Goal: Task Accomplishment & Management: Manage account settings

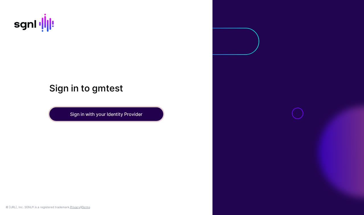
click at [109, 116] on button "Sign in with your Identity Provider" at bounding box center [106, 115] width 114 height 14
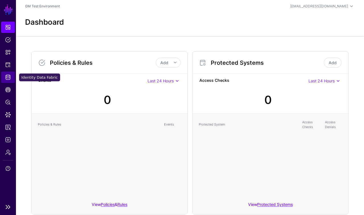
click at [9, 77] on span "Identity Data Fabric" at bounding box center [8, 78] width 6 height 6
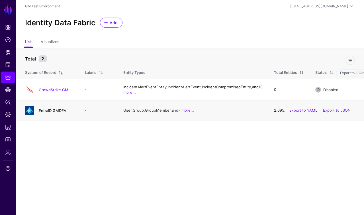
click at [51, 113] on link "EntraID GMDEV" at bounding box center [53, 110] width 28 height 5
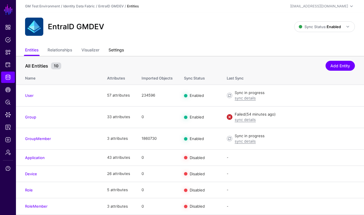
click at [120, 51] on link "Settings" at bounding box center [115, 50] width 15 height 11
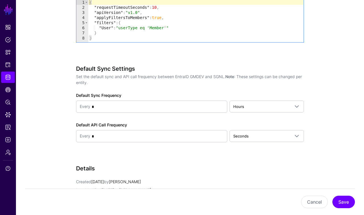
scroll to position [636, 0]
click at [241, 136] on span "Seconds" at bounding box center [240, 136] width 15 height 5
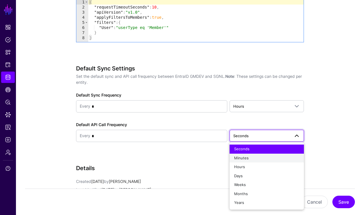
click at [243, 158] on span "Minutes" at bounding box center [241, 158] width 15 height 5
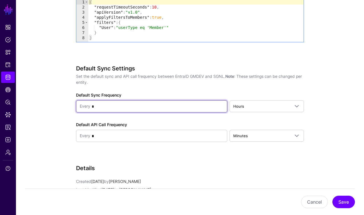
click at [102, 106] on input "*" at bounding box center [156, 106] width 133 height 11
type input "*"
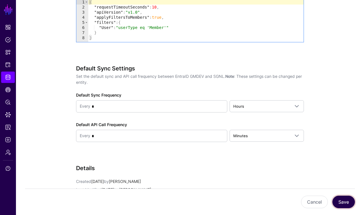
click at [344, 203] on button "Save" at bounding box center [343, 202] width 22 height 13
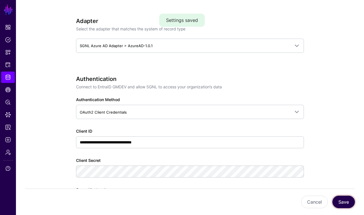
scroll to position [0, 0]
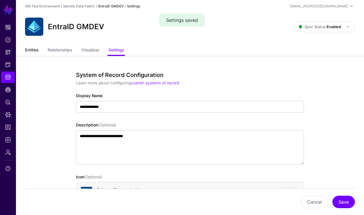
click at [31, 51] on link "Entities" at bounding box center [31, 50] width 13 height 11
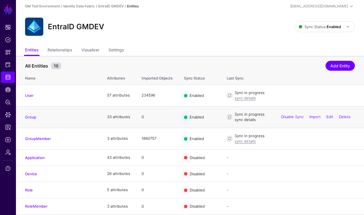
click at [241, 120] on link "sync details" at bounding box center [244, 120] width 21 height 5
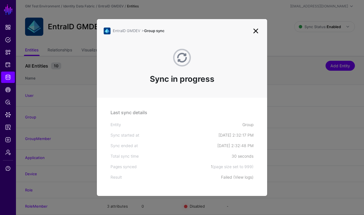
click at [240, 178] on link "View logs" at bounding box center [242, 177] width 17 height 5
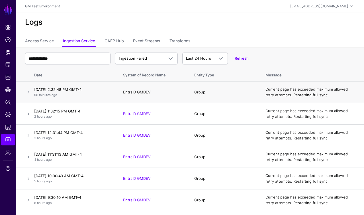
click at [134, 94] on link "EntraID GMDEV" at bounding box center [137, 92] width 28 height 5
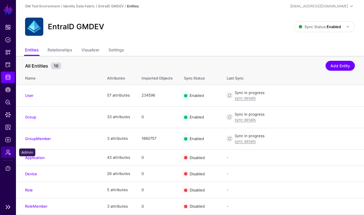
click at [7, 155] on span "Admin" at bounding box center [8, 153] width 6 height 6
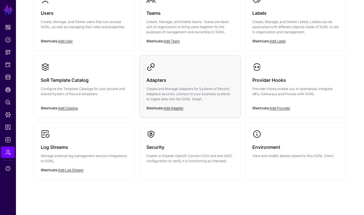
scroll to position [75, 0]
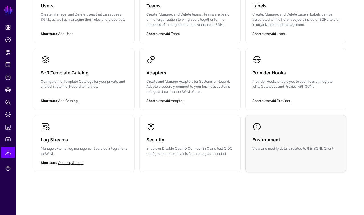
click at [297, 150] on p "View and modify details related to this SGNL Client." at bounding box center [295, 148] width 87 height 5
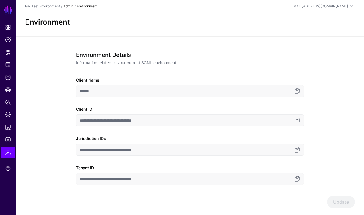
click at [69, 7] on link "Admin" at bounding box center [68, 6] width 10 height 4
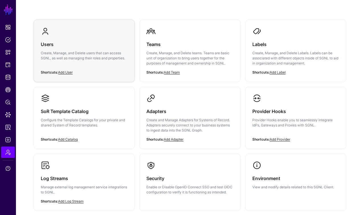
scroll to position [75, 0]
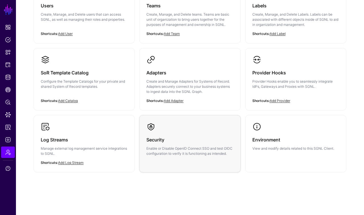
click at [175, 137] on h3 "Security" at bounding box center [189, 140] width 87 height 8
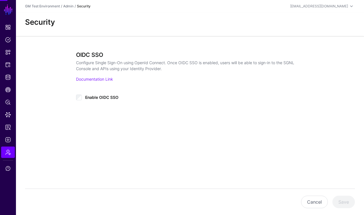
type input "**********"
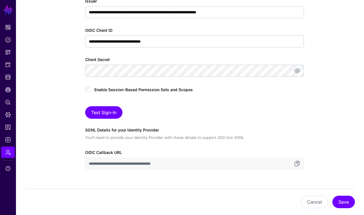
scroll to position [144, 0]
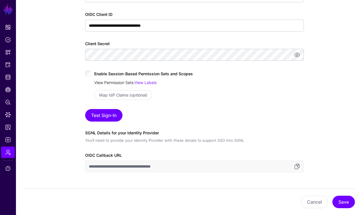
click at [127, 83] on link "View Permission Sets" at bounding box center [113, 82] width 39 height 5
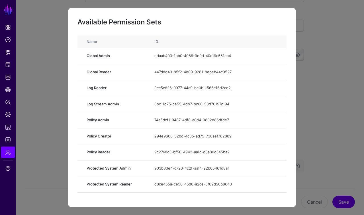
click at [56, 34] on ngb-modal-window "Available Permission Sets Name ID Global Admin edaab403-1bb0-4066-9e9d-40c19c56…" at bounding box center [182, 107] width 364 height 215
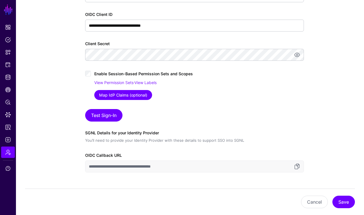
click at [110, 96] on link "Map IdP Claims (optional)" at bounding box center [123, 95] width 58 height 10
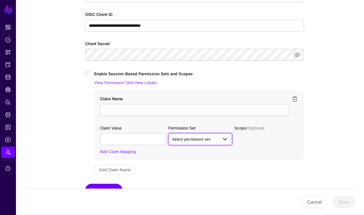
click at [224, 140] on span at bounding box center [224, 139] width 7 height 7
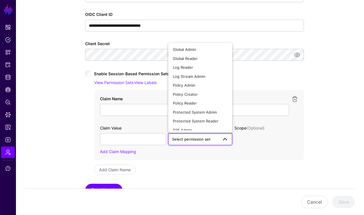
click at [266, 153] on div "Add Claim Mapping" at bounding box center [199, 152] width 198 height 6
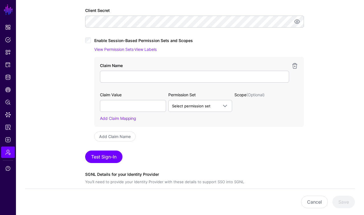
scroll to position [174, 0]
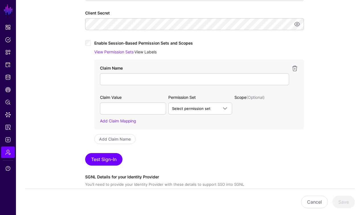
click at [145, 53] on link "View Labels" at bounding box center [145, 52] width 22 height 5
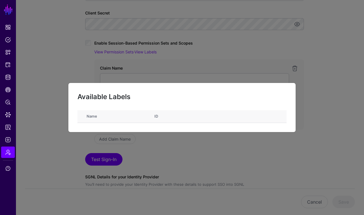
click at [122, 60] on ngb-modal-window "Available Labels Name ID" at bounding box center [182, 107] width 364 height 215
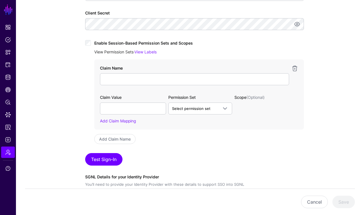
click at [121, 52] on link "View Permission Sets" at bounding box center [113, 52] width 39 height 5
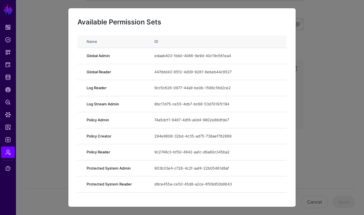
click at [47, 38] on ngb-modal-window "Available Permission Sets Name ID Global Admin edaab403-1bb0-4066-9e9d-40c19c56…" at bounding box center [182, 107] width 364 height 215
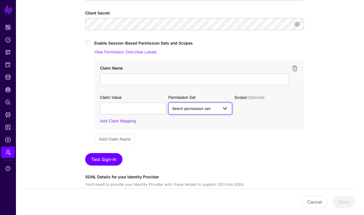
click at [225, 109] on span at bounding box center [224, 108] width 7 height 7
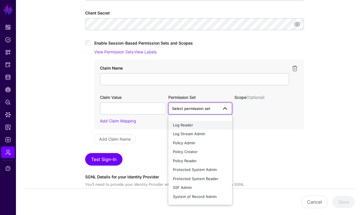
scroll to position [31, 0]
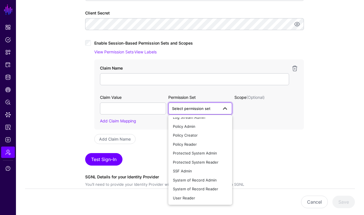
click at [266, 118] on div "Claim Value Permission Set Scope (Optional) Select permission set Global Admin …" at bounding box center [199, 109] width 198 height 30
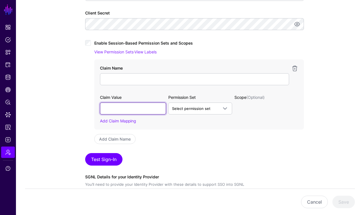
click at [160, 109] on input "text" at bounding box center [133, 109] width 66 height 12
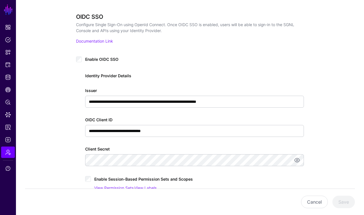
scroll to position [39, 0]
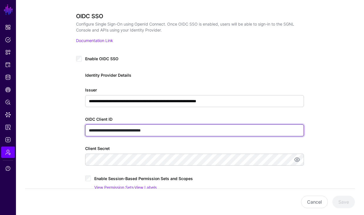
drag, startPoint x: 176, startPoint y: 131, endPoint x: 87, endPoint y: 128, distance: 88.3
click at [87, 128] on input "**********" at bounding box center [194, 131] width 219 height 12
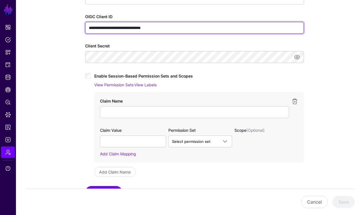
scroll to position [156, 0]
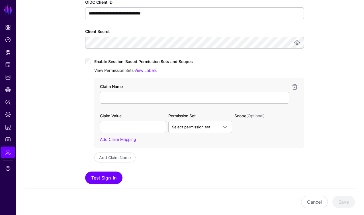
click at [131, 71] on link "View Permission Sets" at bounding box center [113, 70] width 39 height 5
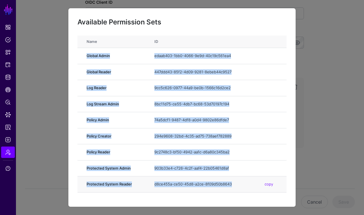
drag, startPoint x: 87, startPoint y: 57, endPoint x: 234, endPoint y: 185, distance: 194.2
click at [234, 185] on tbody "Global Admin edaab403-1bb0-4066-9e9d-40c19c561ea4 copy Global Reader 447ddd43-8…" at bounding box center [181, 152] width 209 height 209
click at [116, 75] on td "Global Reader" at bounding box center [112, 72] width 71 height 16
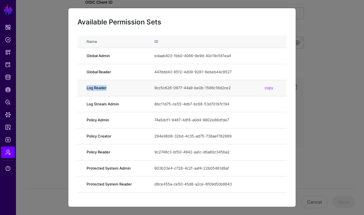
drag, startPoint x: 107, startPoint y: 88, endPoint x: 87, endPoint y: 88, distance: 19.6
click at [87, 88] on strong "Log Reader" at bounding box center [115, 88] width 56 height 6
copy strong "Log Reader"
drag, startPoint x: 87, startPoint y: 104, endPoint x: 118, endPoint y: 104, distance: 31.6
click at [118, 104] on strong "Log Stream Admin" at bounding box center [115, 105] width 56 height 6
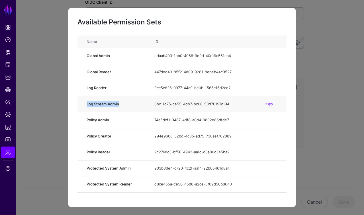
copy strong "Log Stream Admin"
drag, startPoint x: 87, startPoint y: 120, endPoint x: 109, endPoint y: 121, distance: 22.8
click at [109, 121] on strong "Policy Admin" at bounding box center [115, 121] width 56 height 6
copy strong "Policy Admin"
drag, startPoint x: 87, startPoint y: 137, endPoint x: 112, endPoint y: 136, distance: 24.2
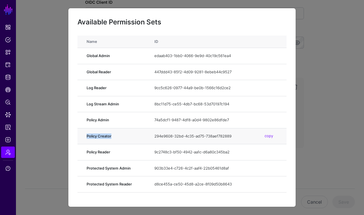
click at [112, 136] on strong "Policy Creator" at bounding box center [115, 137] width 56 height 6
copy strong "Policy Creator"
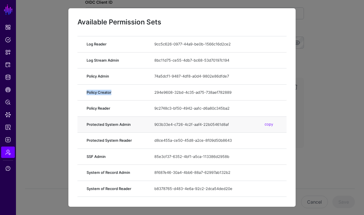
scroll to position [59, 0]
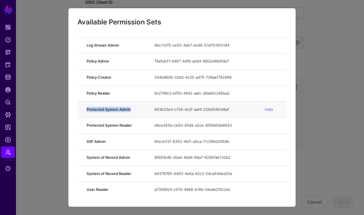
drag, startPoint x: 87, startPoint y: 110, endPoint x: 131, endPoint y: 109, distance: 43.3
click at [131, 109] on strong "Protected System Admin" at bounding box center [115, 110] width 56 height 6
copy strong "Protected System Admin"
drag, startPoint x: 85, startPoint y: 41, endPoint x: 211, endPoint y: 203, distance: 205.1
click at [211, 203] on div "Available Permission Sets Name ID Global Admin edaab403-1bb0-4066-9e9d-40c19c56…" at bounding box center [182, 107] width 228 height 199
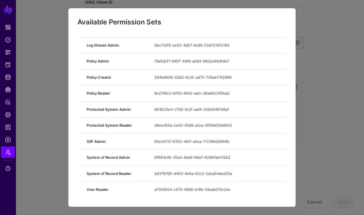
copy colgroup
click at [262, 45] on div "copy" at bounding box center [268, 45] width 17 height 14
click at [325, 28] on ngb-modal-window "Available Permission Sets Name ID Global Admin edaab403-1bb0-4066-9e9d-40c19c56…" at bounding box center [182, 107] width 364 height 215
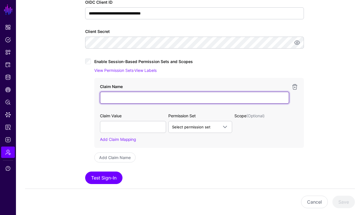
click at [106, 97] on input "Claim Name" at bounding box center [194, 98] width 189 height 12
type input "*****"
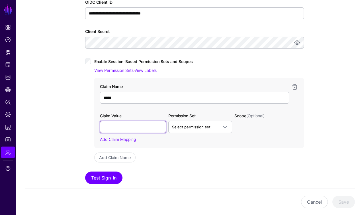
click at [118, 126] on input "text" at bounding box center [133, 127] width 66 height 12
type input "**********"
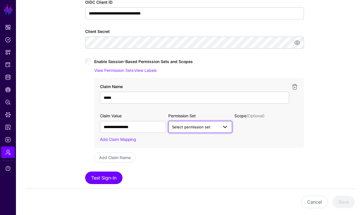
click at [175, 127] on span "Select permission set" at bounding box center [191, 127] width 38 height 5
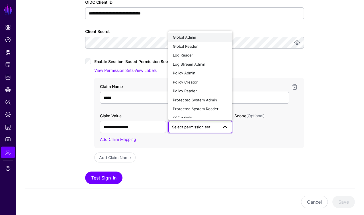
click at [188, 38] on span "Global Admin" at bounding box center [184, 37] width 23 height 5
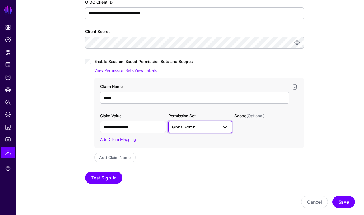
click at [223, 126] on span at bounding box center [224, 127] width 7 height 7
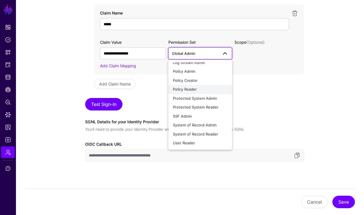
scroll to position [237, 0]
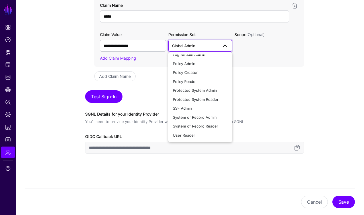
click at [284, 89] on div "**********" at bounding box center [194, 14] width 219 height 279
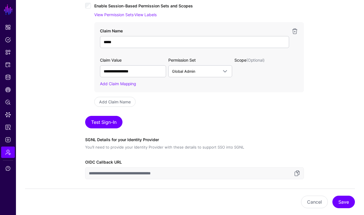
scroll to position [207, 0]
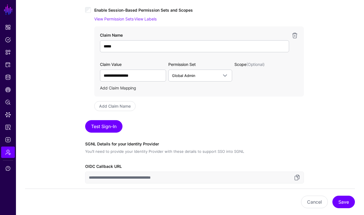
click at [119, 89] on link "Add Claim Mapping" at bounding box center [118, 88] width 36 height 5
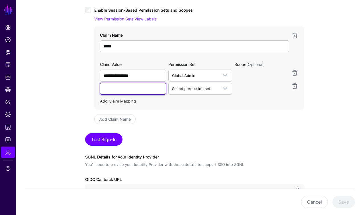
click at [119, 89] on input "text" at bounding box center [133, 89] width 66 height 12
type input "**********"
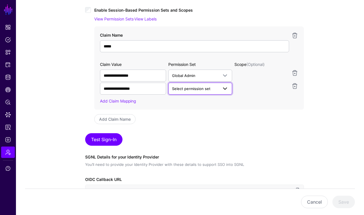
click at [186, 88] on span "Select permission set" at bounding box center [191, 89] width 38 height 5
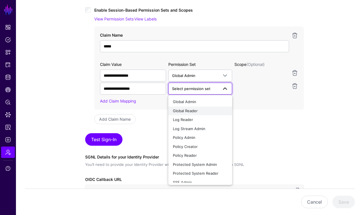
click at [183, 108] on div "Global Reader" at bounding box center [200, 111] width 55 height 6
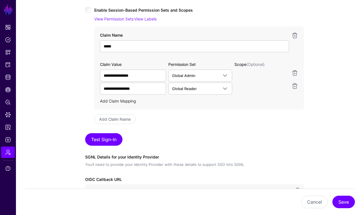
click at [127, 99] on link "Add Claim Mapping" at bounding box center [118, 101] width 36 height 5
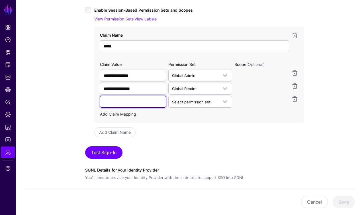
click at [127, 99] on input "text" at bounding box center [133, 102] width 66 height 12
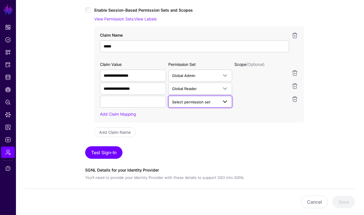
click at [190, 102] on span "Select permission set" at bounding box center [191, 102] width 38 height 5
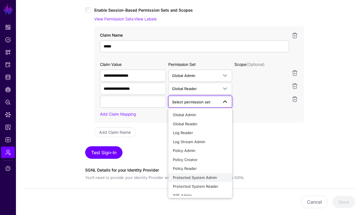
click at [187, 178] on span "Protected System Admin" at bounding box center [195, 178] width 44 height 5
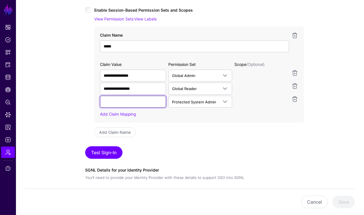
click at [112, 101] on input "text" at bounding box center [133, 102] width 66 height 12
type input "**********"
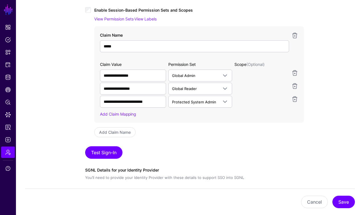
click at [183, 147] on div "Test Sign-In" at bounding box center [194, 153] width 219 height 13
click at [105, 153] on button "Test Sign-In" at bounding box center [103, 153] width 37 height 13
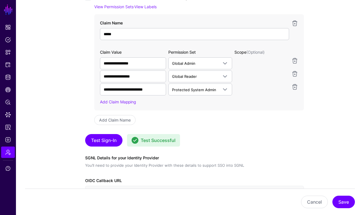
scroll to position [220, 0]
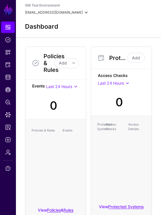
click at [83, 13] on span at bounding box center [86, 12] width 7 height 7
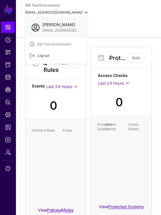
click at [38, 56] on div "Log out" at bounding box center [42, 55] width 14 height 5
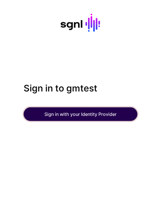
click at [65, 116] on button "Sign in with your Identity Provider" at bounding box center [81, 115] width 114 height 14
click at [74, 115] on button "Sign in with your Identity Provider" at bounding box center [81, 115] width 114 height 14
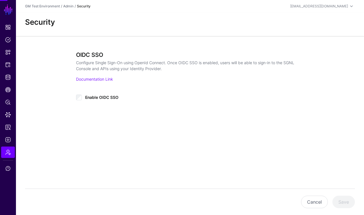
type input "**********"
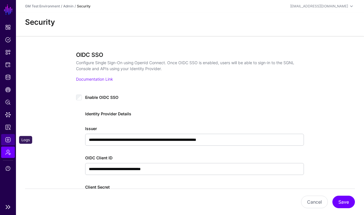
click at [8, 141] on span "Logs" at bounding box center [8, 140] width 6 height 6
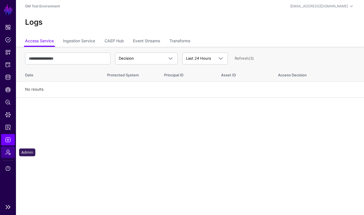
click at [8, 151] on span "Admin" at bounding box center [8, 153] width 6 height 6
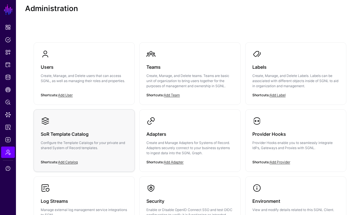
scroll to position [75, 0]
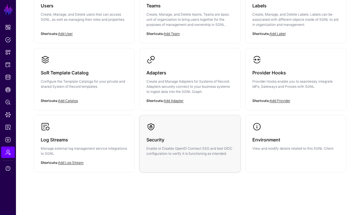
click at [178, 134] on div "Security Enable or Disable OpenID Connect SSO and test OIDC configuration to ve…" at bounding box center [189, 143] width 87 height 25
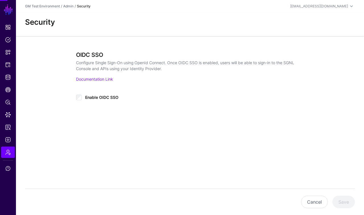
type input "**********"
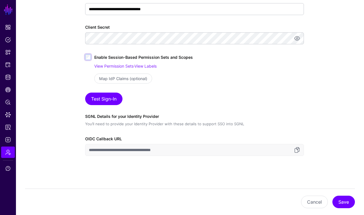
scroll to position [162, 0]
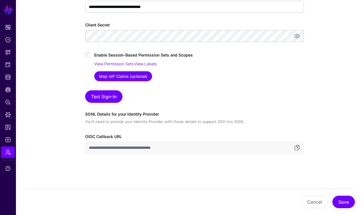
click at [113, 78] on link "Map IdP Claims (optional)" at bounding box center [123, 76] width 58 height 10
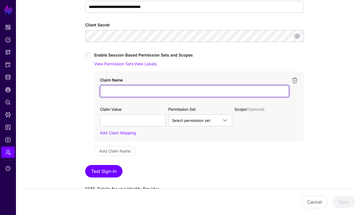
click at [118, 91] on input "Claim Name" at bounding box center [194, 91] width 189 height 12
type input "*****"
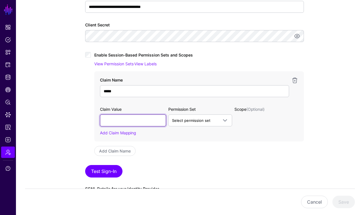
click at [138, 122] on input "text" at bounding box center [133, 121] width 66 height 12
type input "**********"
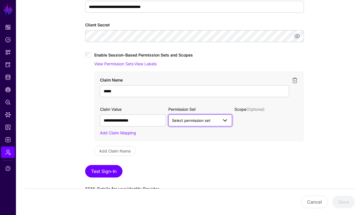
click at [182, 122] on span "Select permission set" at bounding box center [191, 120] width 38 height 5
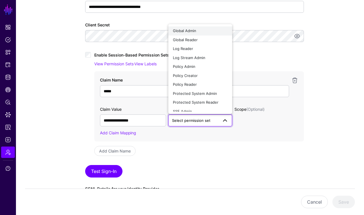
click at [180, 31] on span "Global Admin" at bounding box center [184, 30] width 23 height 5
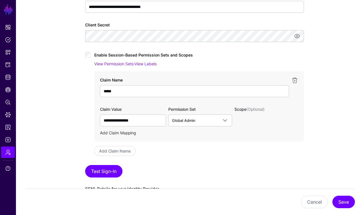
click at [116, 133] on link "Add Claim Mapping" at bounding box center [118, 133] width 36 height 5
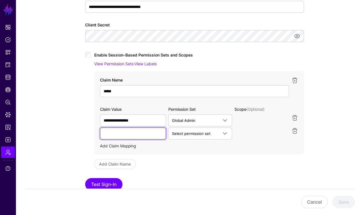
click at [116, 133] on input "text" at bounding box center [133, 134] width 66 height 12
drag, startPoint x: 125, startPoint y: 134, endPoint x: 140, endPoint y: 134, distance: 14.8
click at [140, 134] on input "**********" at bounding box center [133, 134] width 66 height 12
type input "**********"
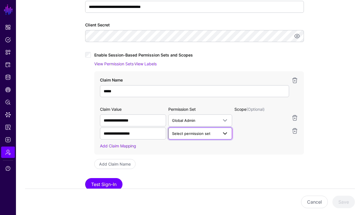
click at [186, 135] on span "Select permission set" at bounding box center [191, 133] width 38 height 5
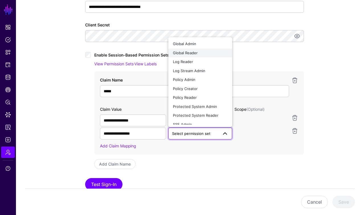
click at [182, 54] on span "Global Reader" at bounding box center [185, 53] width 25 height 5
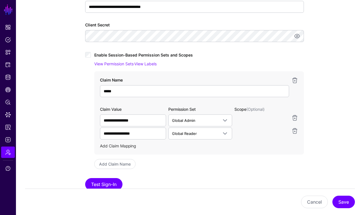
click at [120, 145] on link "Add Claim Mapping" at bounding box center [118, 146] width 36 height 5
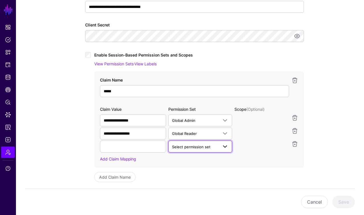
click at [192, 148] on span "Select permission set" at bounding box center [191, 147] width 38 height 5
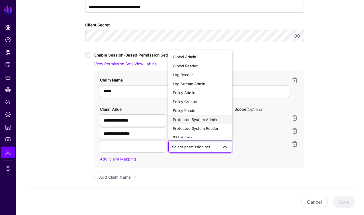
click at [190, 121] on span "Protected System Admin" at bounding box center [195, 120] width 44 height 5
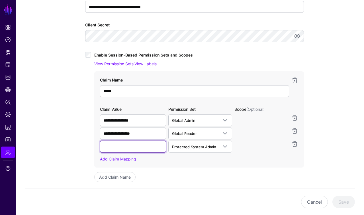
click at [136, 149] on input "text" at bounding box center [133, 147] width 66 height 12
type input "**********"
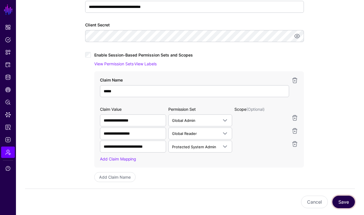
click at [343, 203] on button "Save" at bounding box center [343, 202] width 22 height 13
click at [342, 203] on button "Save" at bounding box center [343, 202] width 22 height 13
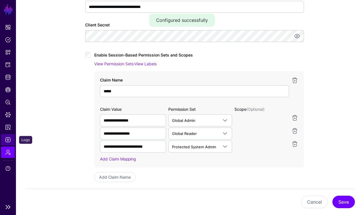
click at [9, 139] on span "Logs" at bounding box center [8, 140] width 6 height 6
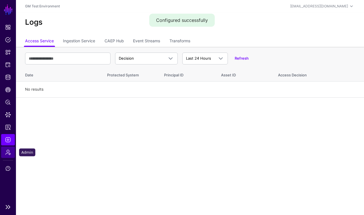
click at [9, 153] on span "Admin" at bounding box center [8, 153] width 6 height 6
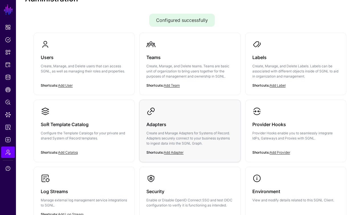
scroll to position [75, 0]
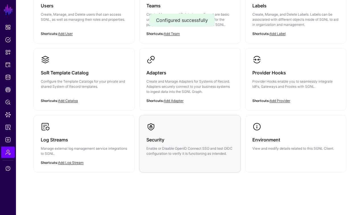
click at [180, 130] on link "Security Enable or Disable OpenID Connect SSO and test OIDC configuration to ve…" at bounding box center [189, 140] width 100 height 48
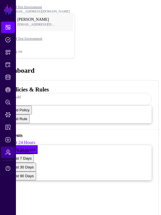
click at [9, 154] on span "Admin" at bounding box center [8, 153] width 6 height 6
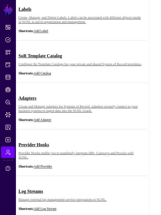
scroll to position [189, 0]
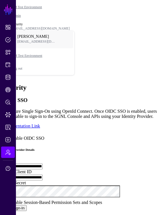
click at [9, 12] on link "SGNL" at bounding box center [8, 9] width 10 height 13
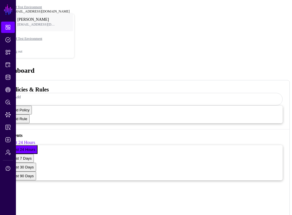
click at [11, 14] on span at bounding box center [11, 14] width 0 height 0
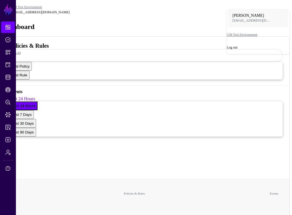
click at [161, 50] on div "Log out" at bounding box center [258, 48] width 63 height 4
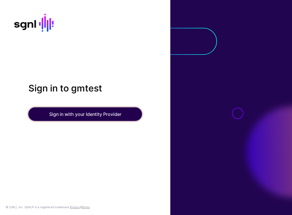
click at [101, 116] on button "Sign in with your Identity Provider" at bounding box center [85, 115] width 114 height 14
click at [95, 117] on button "Sign in with your Identity Provider" at bounding box center [85, 115] width 114 height 14
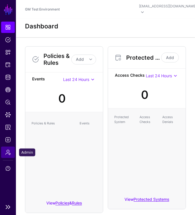
click at [9, 153] on span "Admin" at bounding box center [8, 153] width 6 height 6
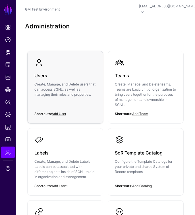
click at [58, 86] on p "Create, Manage, and Delete users that can access SGNL, as well as managing thei…" at bounding box center [65, 89] width 62 height 15
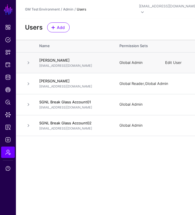
click at [171, 60] on link "Edit User" at bounding box center [173, 62] width 17 height 5
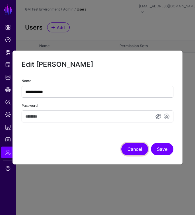
click at [133, 152] on button "Cancel" at bounding box center [135, 149] width 27 height 13
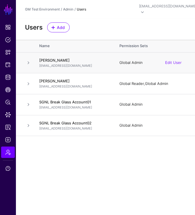
click at [29, 59] on span at bounding box center [28, 62] width 7 height 7
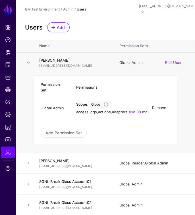
click at [162, 106] on link "Remove" at bounding box center [159, 108] width 14 height 5
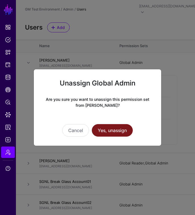
click at [107, 132] on button "Yes, unassign" at bounding box center [112, 130] width 41 height 13
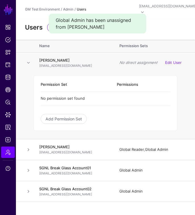
click at [28, 59] on span at bounding box center [28, 62] width 7 height 7
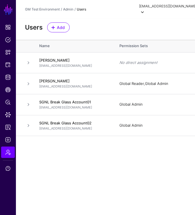
click at [146, 9] on span at bounding box center [142, 12] width 7 height 7
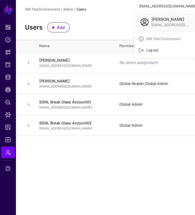
click at [144, 50] on div "Log out" at bounding box center [151, 50] width 14 height 5
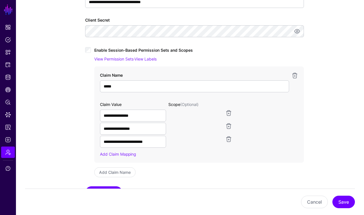
scroll to position [175, 0]
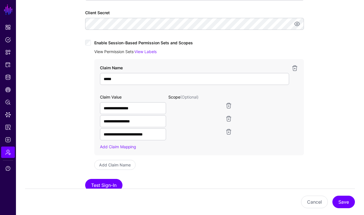
click at [124, 50] on link "View Permission Sets" at bounding box center [113, 51] width 39 height 5
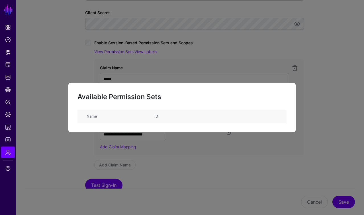
click at [67, 82] on ngb-modal-window "Available Permission Sets Name ID" at bounding box center [182, 107] width 364 height 215
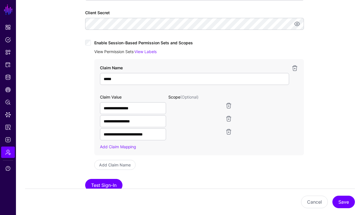
click at [127, 53] on link "View Permission Sets" at bounding box center [113, 51] width 39 height 5
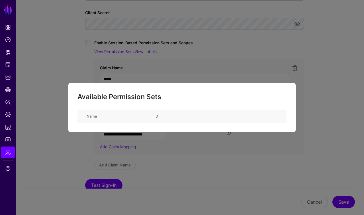
click at [69, 80] on ngb-modal-window "Available Permission Sets Name ID" at bounding box center [182, 107] width 364 height 215
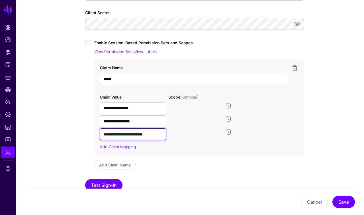
click at [124, 114] on input "**********" at bounding box center [133, 108] width 66 height 12
click at [85, 134] on div "**********" at bounding box center [190, 90] width 228 height 306
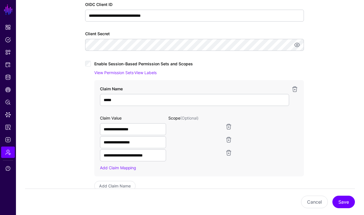
scroll to position [152, 0]
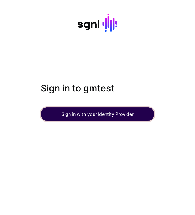
click at [96, 116] on button "Sign in with your Identity Provider" at bounding box center [98, 115] width 114 height 14
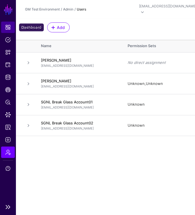
click at [9, 27] on span "Dashboard" at bounding box center [8, 27] width 6 height 6
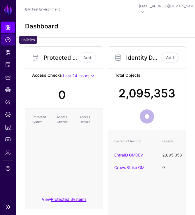
click at [9, 42] on span "Policies" at bounding box center [8, 40] width 6 height 6
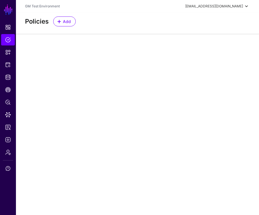
click at [195, 6] on div "[EMAIL_ADDRESS][DOMAIN_NAME]" at bounding box center [214, 6] width 58 height 5
click at [195, 50] on div "Log out" at bounding box center [204, 49] width 14 height 5
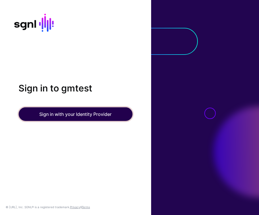
click at [94, 115] on button "Sign in with your Identity Provider" at bounding box center [75, 115] width 114 height 14
click at [96, 114] on button "Sign in with your Identity Provider" at bounding box center [75, 115] width 114 height 14
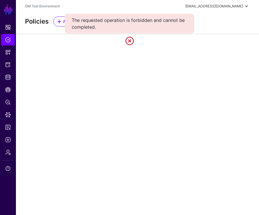
click at [246, 7] on span at bounding box center [246, 6] width 7 height 7
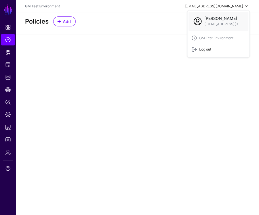
click at [206, 50] on div "Log out" at bounding box center [204, 49] width 14 height 5
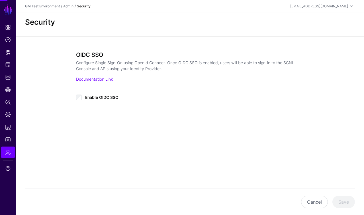
type input "**********"
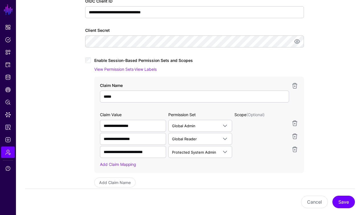
scroll to position [159, 0]
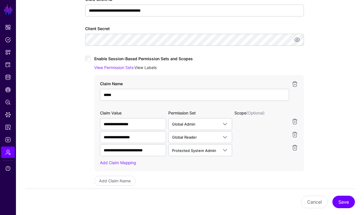
click at [150, 69] on link "View Labels" at bounding box center [145, 67] width 22 height 5
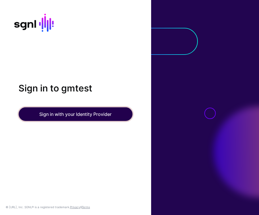
click at [87, 114] on button "Sign in with your Identity Provider" at bounding box center [75, 115] width 114 height 14
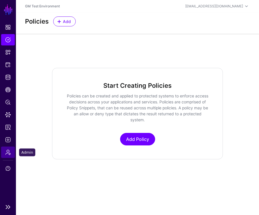
click at [10, 153] on span "Admin" at bounding box center [8, 153] width 6 height 6
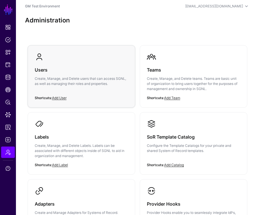
click at [61, 78] on p "Create, Manage, and Delete users that can access SGNL, as well as managing thei…" at bounding box center [81, 81] width 93 height 10
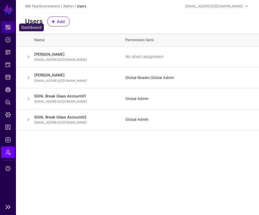
click at [9, 28] on span "Dashboard" at bounding box center [8, 27] width 6 height 6
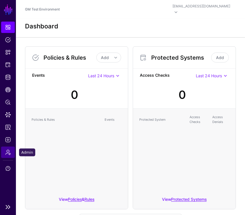
click at [8, 152] on span "Admin" at bounding box center [8, 153] width 6 height 6
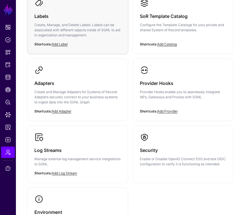
scroll to position [131, 0]
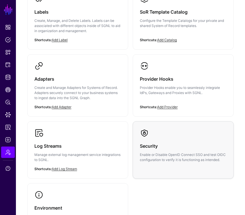
click at [176, 138] on div "Security Enable or Disable OpenID Connect SSO and test OIDC configuration to ve…" at bounding box center [183, 150] width 87 height 25
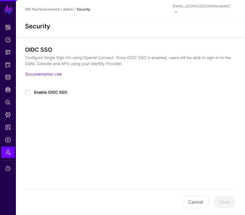
type input "**********"
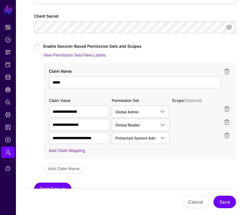
scroll to position [167, 0]
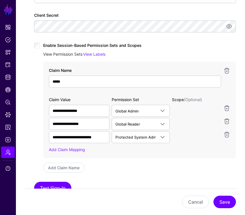
click at [80, 52] on link "View Permission Sets" at bounding box center [62, 54] width 39 height 5
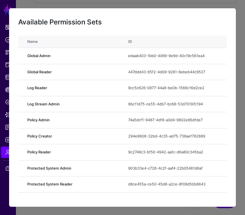
click at [240, 20] on ngb-modal-window "Available Permission Sets Name ID Global Admin edaab403-1bb0-4066-9e9d-40c19c56…" at bounding box center [122, 107] width 245 height 215
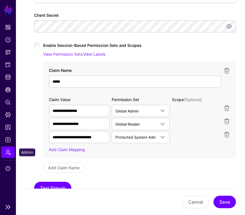
click at [9, 152] on span "Admin" at bounding box center [8, 153] width 6 height 6
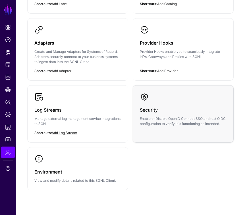
click at [167, 109] on div "Security Enable or Disable OpenID Connect SSO and test OIDC configuration to ve…" at bounding box center [183, 114] width 87 height 25
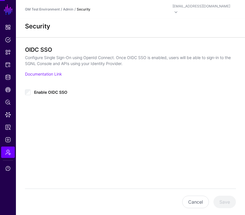
type input "**********"
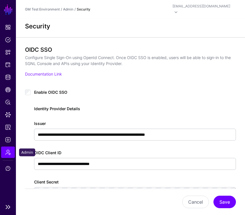
click at [8, 153] on span "Admin" at bounding box center [8, 153] width 6 height 6
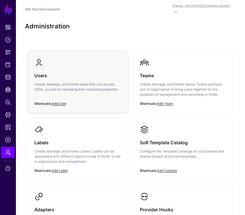
click at [54, 72] on h3 "Users" at bounding box center [77, 76] width 87 height 8
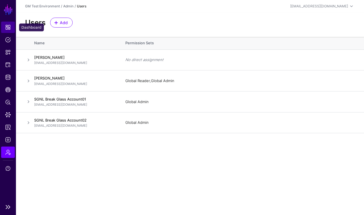
click at [7, 28] on span "Dashboard" at bounding box center [8, 27] width 6 height 6
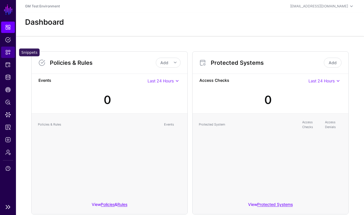
click at [9, 52] on span "Snippets" at bounding box center [8, 53] width 6 height 6
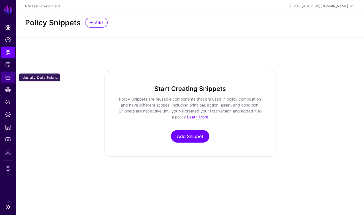
click at [8, 78] on span "Identity Data Fabric" at bounding box center [8, 78] width 6 height 6
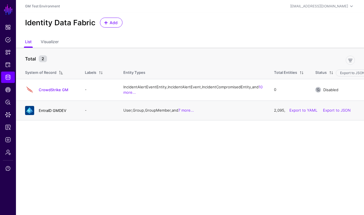
click at [46, 113] on link "EntraID GMDEV" at bounding box center [53, 110] width 28 height 5
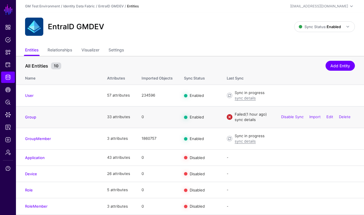
click at [246, 121] on link "sync details" at bounding box center [244, 120] width 21 height 5
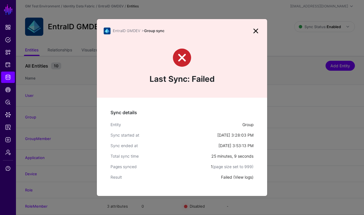
click at [245, 178] on link "View logs" at bounding box center [242, 177] width 17 height 5
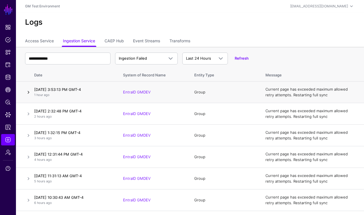
click at [30, 92] on link at bounding box center [28, 92] width 7 height 7
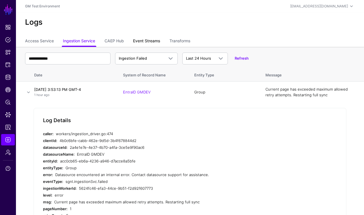
click at [151, 43] on link "Event Streams" at bounding box center [146, 41] width 27 height 11
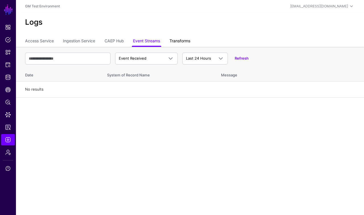
click at [178, 42] on link "Transforms" at bounding box center [179, 41] width 21 height 11
click at [143, 43] on link "Event Streams" at bounding box center [146, 41] width 27 height 11
click at [114, 42] on link "CAEP Hub" at bounding box center [113, 41] width 19 height 11
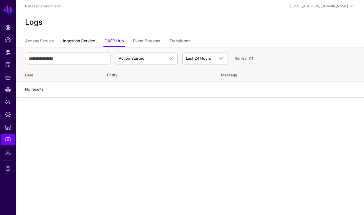
click at [87, 38] on link "Ingestion Service" at bounding box center [79, 41] width 32 height 11
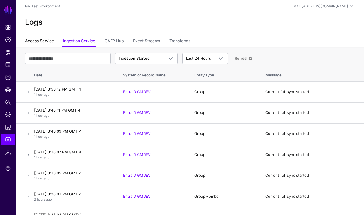
click at [45, 42] on link "Access Service" at bounding box center [39, 41] width 29 height 11
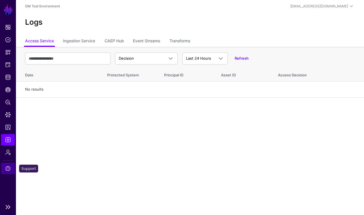
click at [9, 168] on span "Support" at bounding box center [8, 169] width 6 height 6
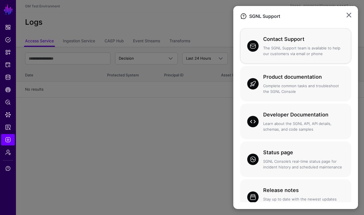
click at [259, 50] on p "The SGNL Support team is available to help our customers via email or phone" at bounding box center [303, 51] width 81 height 11
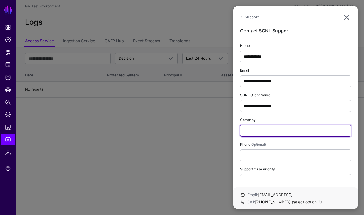
click at [259, 132] on input "text" at bounding box center [295, 131] width 111 height 12
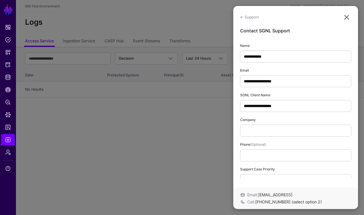
click at [208, 165] on ngb-modal-window "**********" at bounding box center [182, 107] width 364 height 215
